Goal: Find specific page/section: Find specific page/section

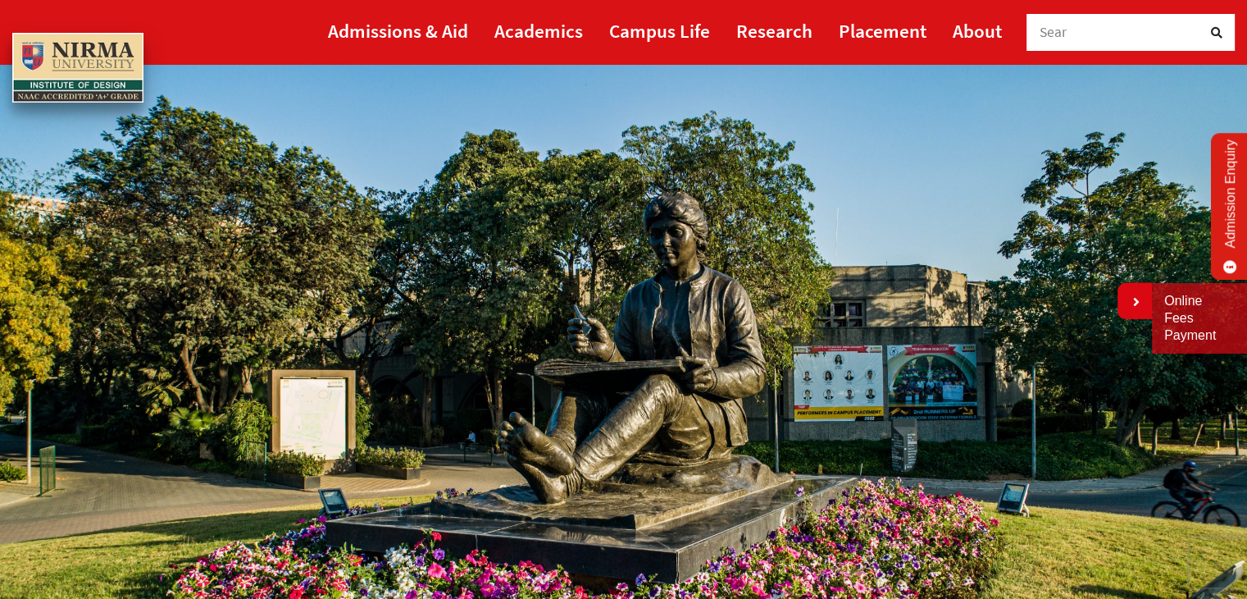
scroll to position [46, 0]
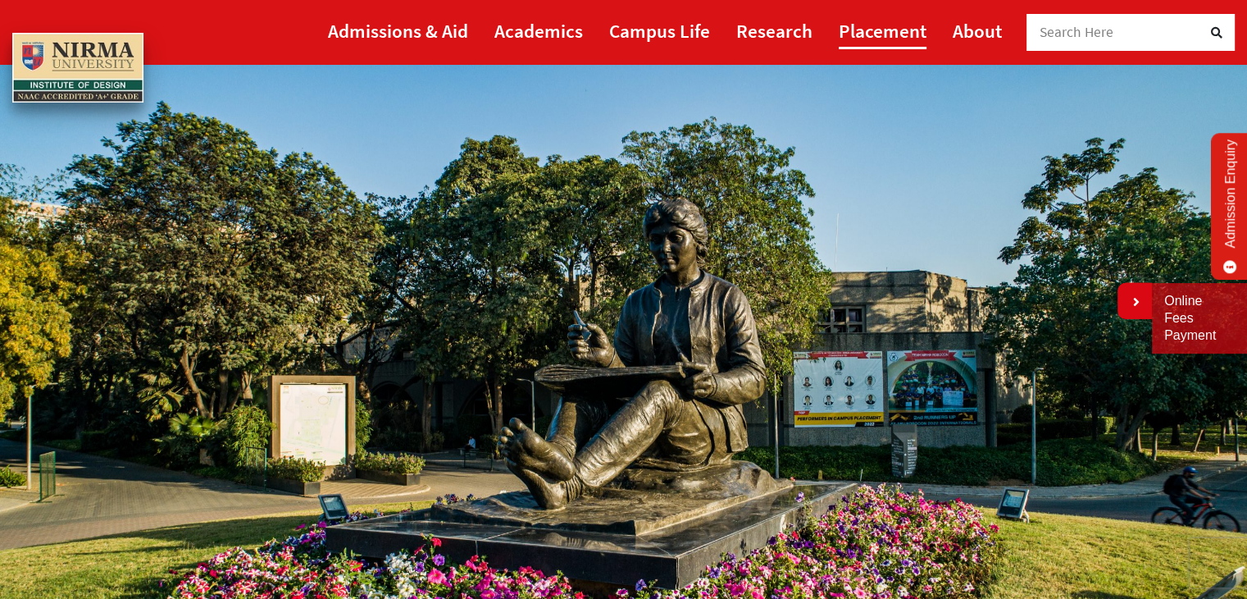
click at [862, 36] on link "Placement" at bounding box center [883, 30] width 88 height 37
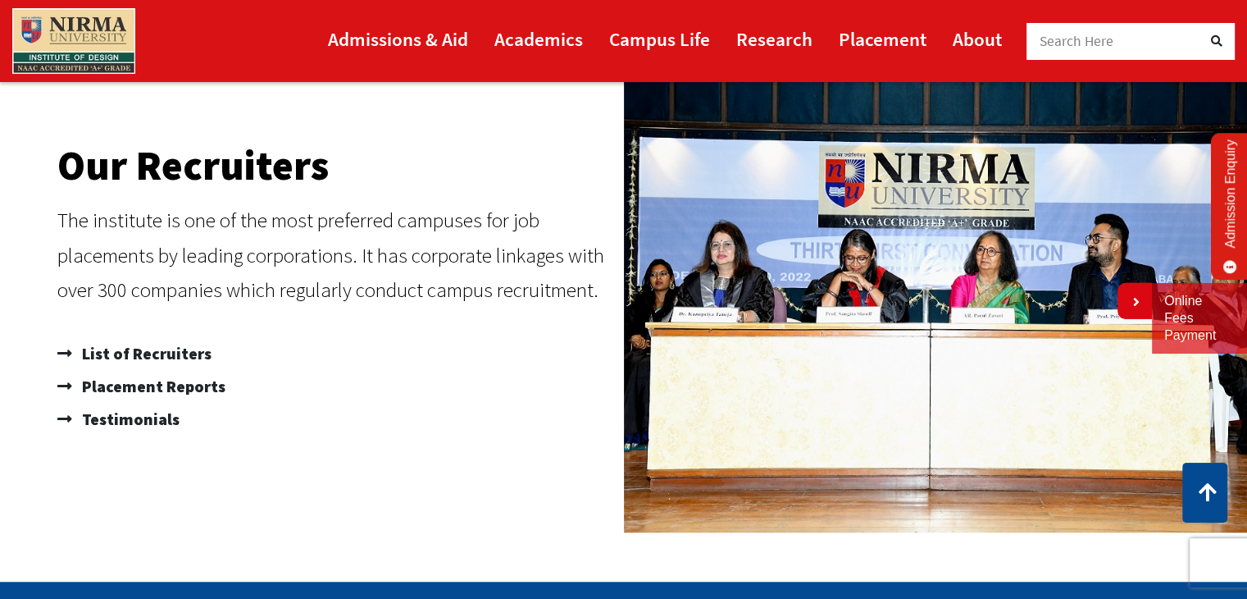
scroll to position [973, 0]
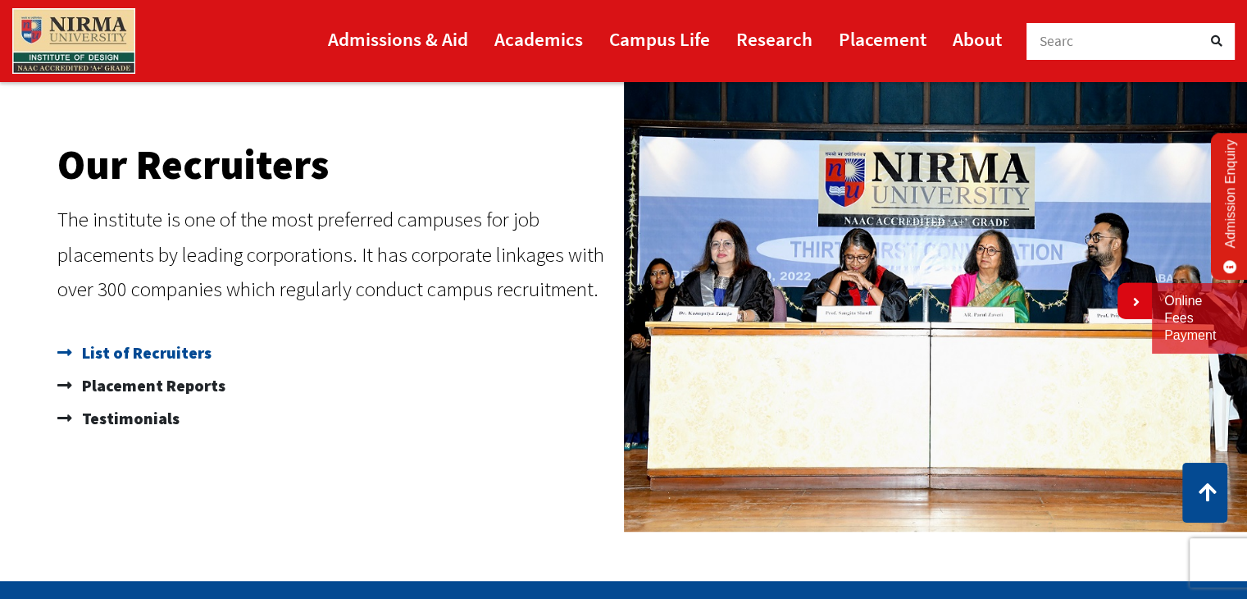
click at [165, 348] on span "List of Recruiters" at bounding box center [145, 352] width 134 height 33
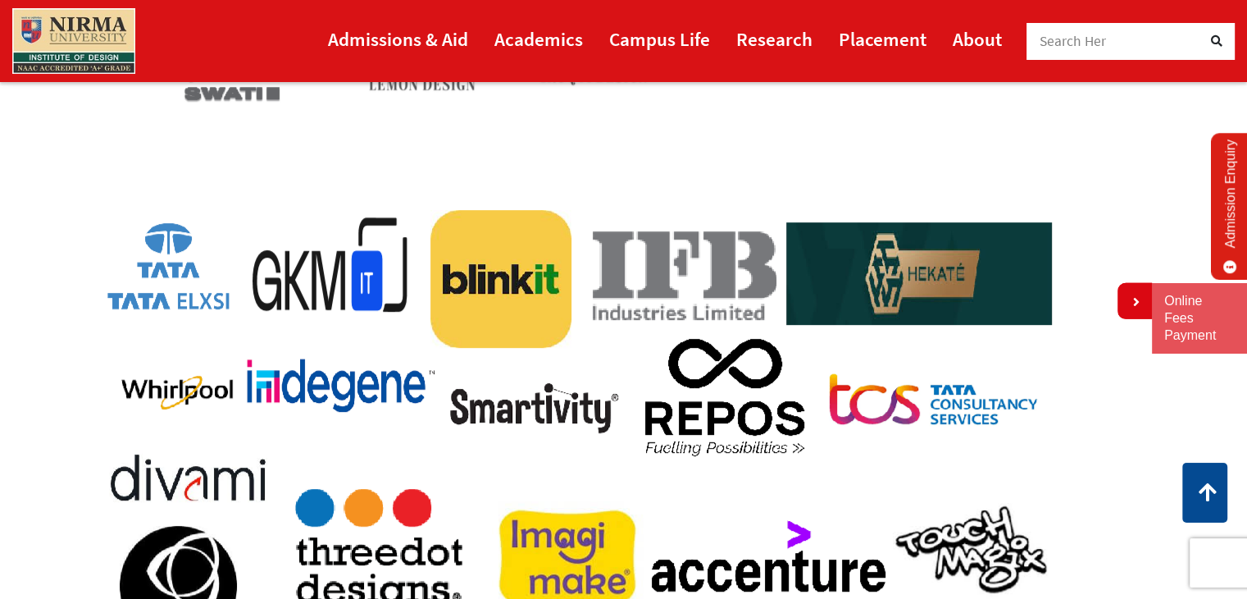
scroll to position [570, 0]
